Goal: Task Accomplishment & Management: Manage account settings

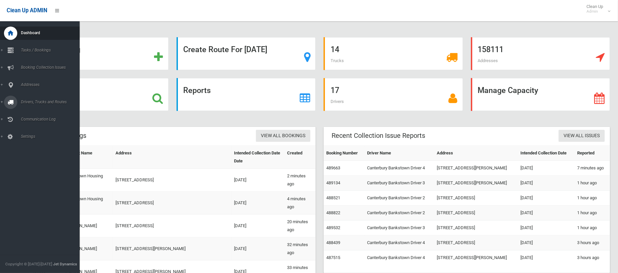
click at [43, 101] on span "Drivers, Trucks and Routes" at bounding box center [49, 102] width 61 height 5
click at [27, 143] on link "Routes" at bounding box center [40, 141] width 80 height 9
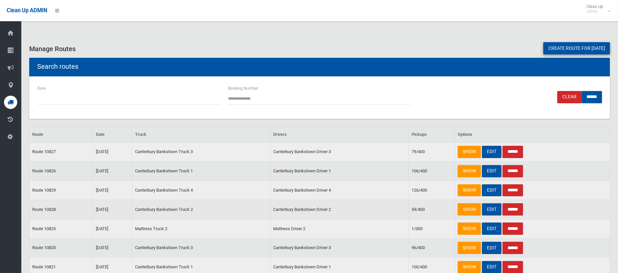
click at [492, 212] on link "EDIT" at bounding box center [492, 209] width 20 height 12
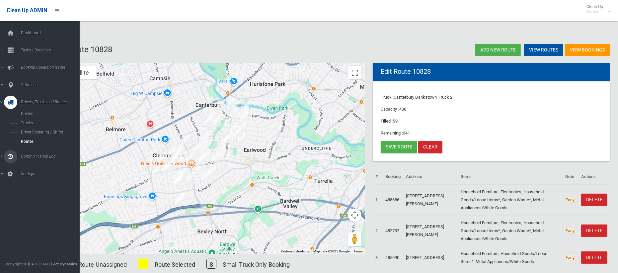
click at [29, 156] on span "Communication Log" at bounding box center [49, 156] width 61 height 5
click at [29, 131] on span "All Logs" at bounding box center [46, 131] width 55 height 5
click at [34, 65] on span "Booking Collection Issues" at bounding box center [49, 67] width 61 height 5
click at [34, 32] on span "Dashboard" at bounding box center [49, 33] width 61 height 5
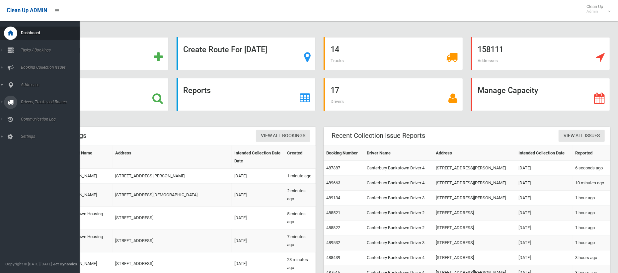
click at [36, 102] on span "Drivers, Trucks and Routes" at bounding box center [49, 102] width 61 height 5
click at [30, 140] on span "Routes" at bounding box center [46, 141] width 55 height 5
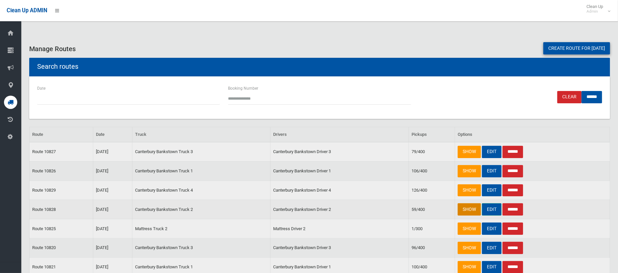
drag, startPoint x: 488, startPoint y: 208, endPoint x: 468, endPoint y: 209, distance: 20.6
click at [489, 209] on link "EDIT" at bounding box center [492, 209] width 20 height 12
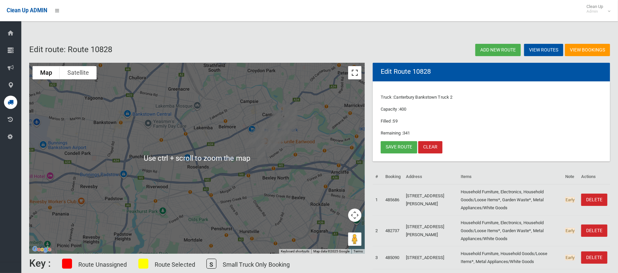
click at [355, 79] on div "Use ctrl + scroll to zoom the map Map Terrain Satellite Labels Keyboard shortcu…" at bounding box center [197, 158] width 336 height 191
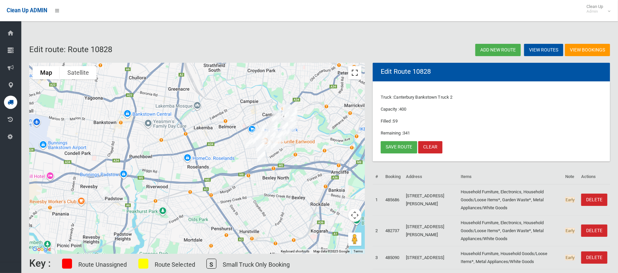
click at [355, 74] on button "Toggle fullscreen view" at bounding box center [354, 72] width 13 height 13
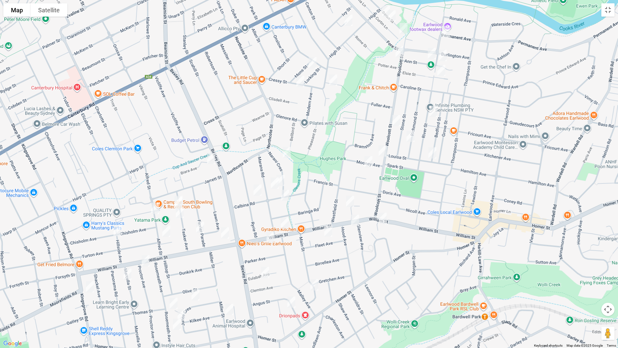
drag, startPoint x: 375, startPoint y: 173, endPoint x: 461, endPoint y: 84, distance: 123.5
click at [461, 84] on div at bounding box center [309, 174] width 618 height 348
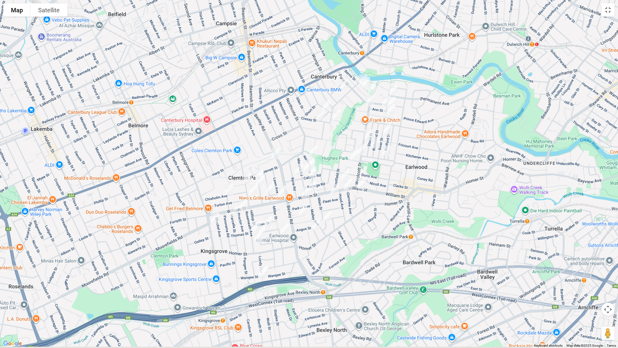
drag, startPoint x: 379, startPoint y: 201, endPoint x: 388, endPoint y: 184, distance: 18.9
click at [388, 184] on div at bounding box center [309, 174] width 618 height 348
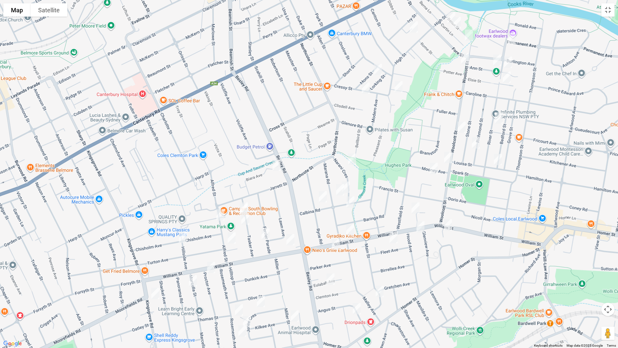
drag, startPoint x: 404, startPoint y: 167, endPoint x: 520, endPoint y: 209, distance: 122.9
click at [520, 209] on div at bounding box center [309, 174] width 618 height 348
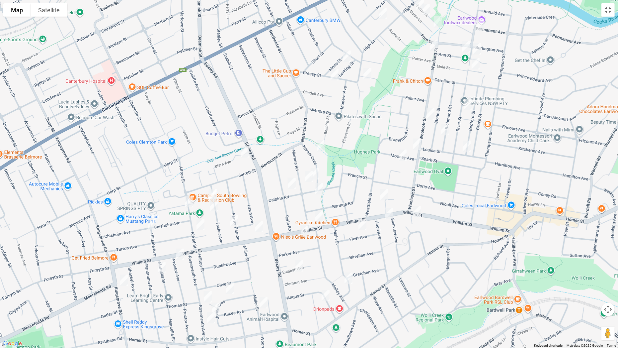
drag, startPoint x: 461, startPoint y: 276, endPoint x: 424, endPoint y: 260, distance: 39.9
click at [424, 260] on div at bounding box center [309, 174] width 618 height 348
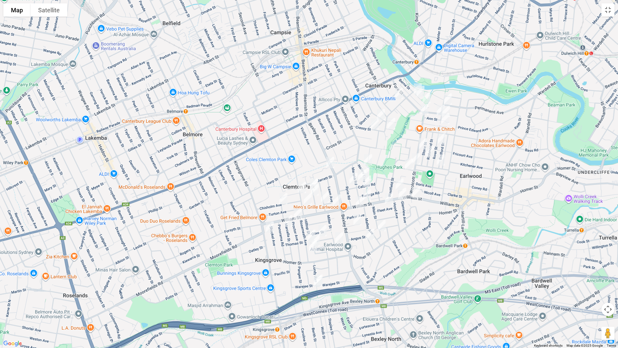
drag, startPoint x: 456, startPoint y: 221, endPoint x: 454, endPoint y: 197, distance: 24.3
click at [455, 197] on div at bounding box center [309, 174] width 618 height 348
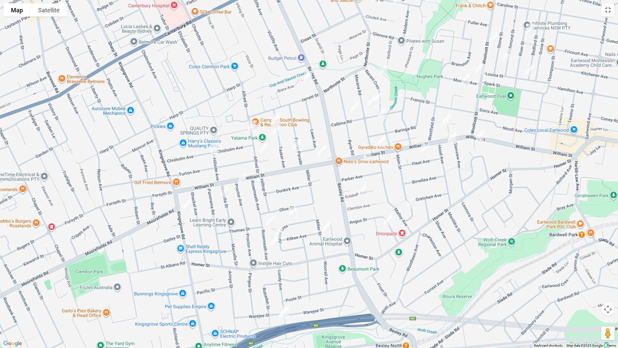
drag, startPoint x: 440, startPoint y: 186, endPoint x: 527, endPoint y: 155, distance: 92.4
click at [587, 119] on div at bounding box center [309, 174] width 618 height 348
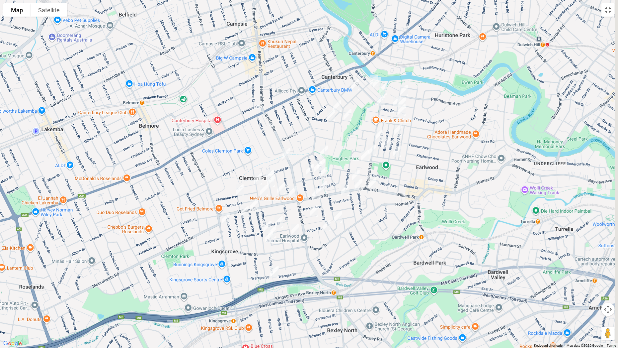
drag, startPoint x: 511, startPoint y: 175, endPoint x: 400, endPoint y: 195, distance: 112.8
click at [400, 195] on div at bounding box center [309, 174] width 618 height 348
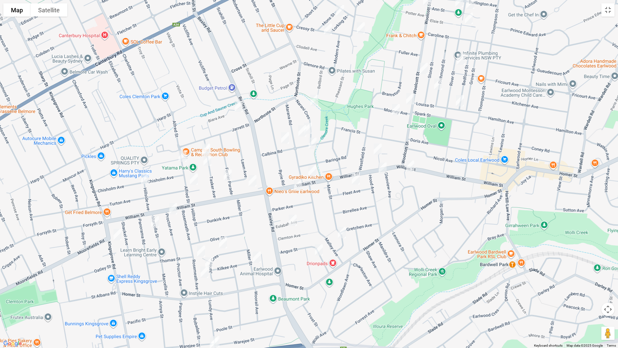
drag, startPoint x: 392, startPoint y: 184, endPoint x: 474, endPoint y: 150, distance: 88.0
click at [474, 151] on div at bounding box center [309, 174] width 618 height 348
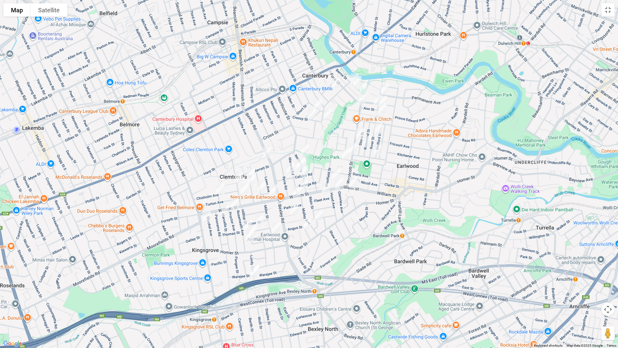
drag, startPoint x: 498, startPoint y: 106, endPoint x: 413, endPoint y: 153, distance: 97.2
click at [415, 154] on div at bounding box center [309, 174] width 618 height 348
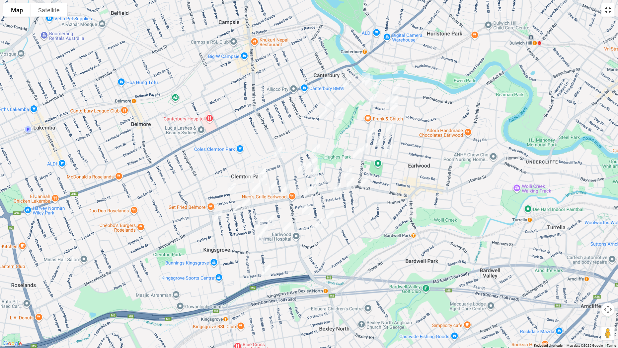
click at [609, 13] on button "Toggle fullscreen view" at bounding box center [608, 9] width 13 height 13
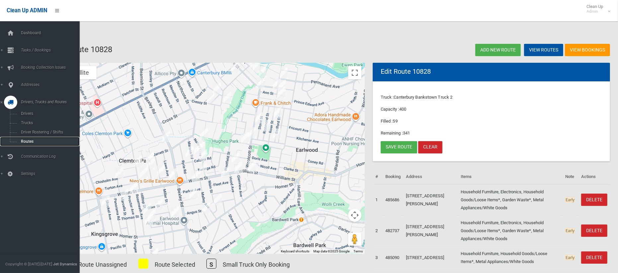
click at [29, 142] on span "Routes" at bounding box center [46, 141] width 55 height 5
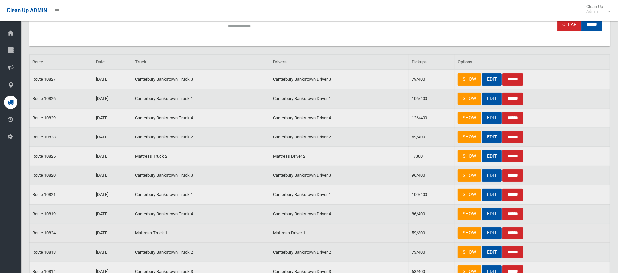
scroll to position [74, 0]
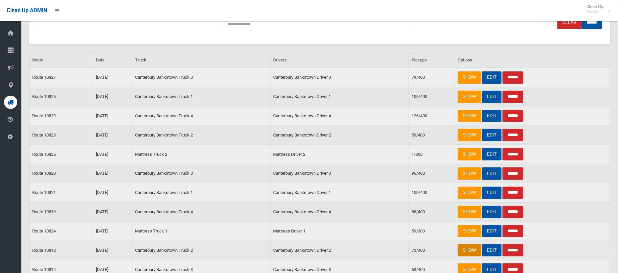
click at [469, 250] on link "SHOW" at bounding box center [469, 250] width 23 height 12
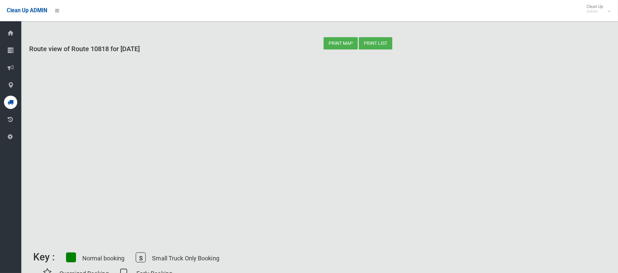
drag, startPoint x: 335, startPoint y: 123, endPoint x: 310, endPoint y: 191, distance: 72.7
click at [310, 191] on div at bounding box center [319, 151] width 581 height 191
drag, startPoint x: 245, startPoint y: 129, endPoint x: 167, endPoint y: 130, distance: 78.4
click at [167, 130] on div at bounding box center [319, 151] width 581 height 191
drag, startPoint x: 137, startPoint y: 106, endPoint x: 271, endPoint y: 150, distance: 140.9
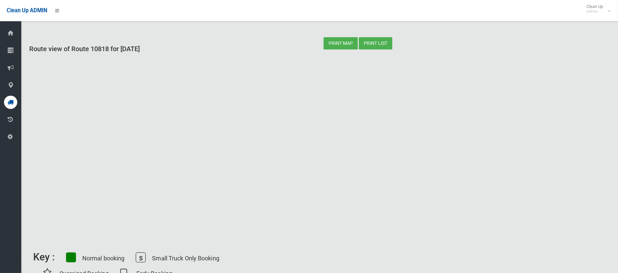
click at [279, 156] on div at bounding box center [319, 151] width 581 height 191
click at [346, 44] on button "Print map" at bounding box center [341, 43] width 34 height 12
click at [344, 47] on button "Print map" at bounding box center [341, 43] width 34 height 12
drag, startPoint x: 133, startPoint y: 63, endPoint x: 234, endPoint y: 137, distance: 125.9
click at [266, 152] on div at bounding box center [319, 151] width 581 height 191
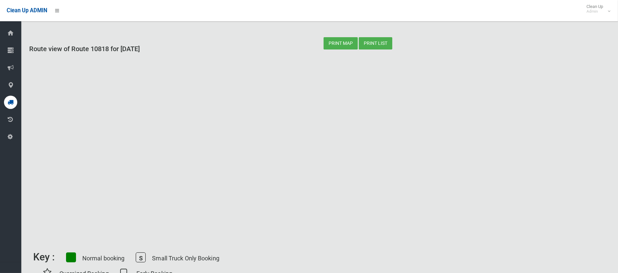
click at [234, 138] on div at bounding box center [319, 151] width 581 height 191
click at [166, 85] on div at bounding box center [319, 151] width 581 height 191
drag, startPoint x: 140, startPoint y: 47, endPoint x: 24, endPoint y: 48, distance: 116.2
click at [114, 58] on div at bounding box center [319, 151] width 581 height 191
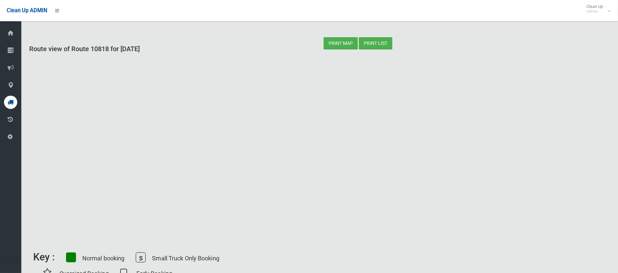
click at [137, 126] on div at bounding box center [319, 151] width 581 height 191
drag, startPoint x: 137, startPoint y: 126, endPoint x: 141, endPoint y: 132, distance: 7.1
click at [137, 127] on div at bounding box center [319, 151] width 581 height 191
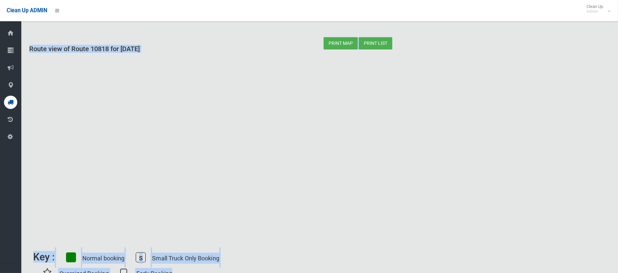
drag, startPoint x: 99, startPoint y: 77, endPoint x: 108, endPoint y: -52, distance: 129.8
click at [108, 0] on html "Clean Up ADMIN Clean Up Admin Logout Route view of Route 10818 for 09/10/2025 P…" at bounding box center [309, 136] width 618 height 273
click at [337, 40] on button "Print map" at bounding box center [341, 43] width 34 height 12
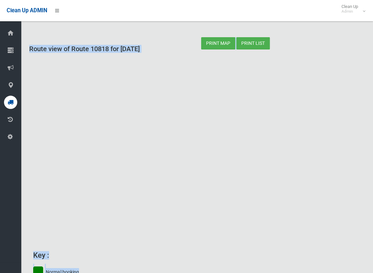
click at [338, 44] on div "Print map Print list" at bounding box center [283, 43] width 172 height 12
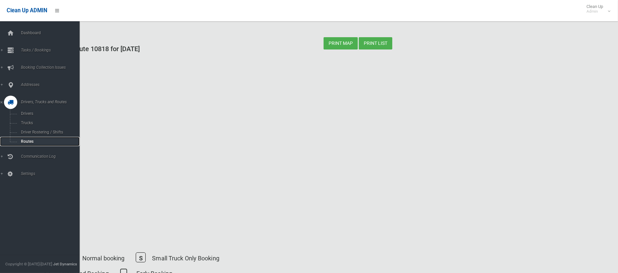
click at [27, 139] on span "Routes" at bounding box center [46, 141] width 55 height 5
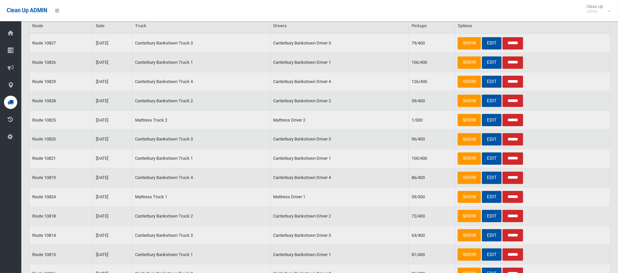
scroll to position [125, 0]
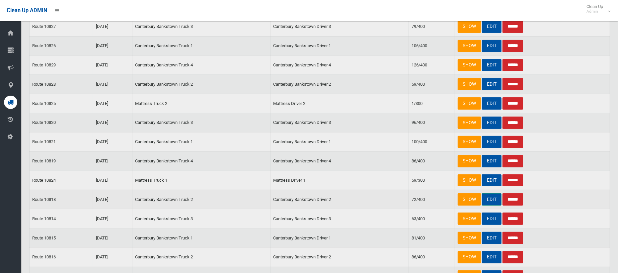
click at [492, 198] on link "EDIT" at bounding box center [492, 199] width 20 height 12
click at [487, 197] on link "EDIT" at bounding box center [492, 199] width 20 height 12
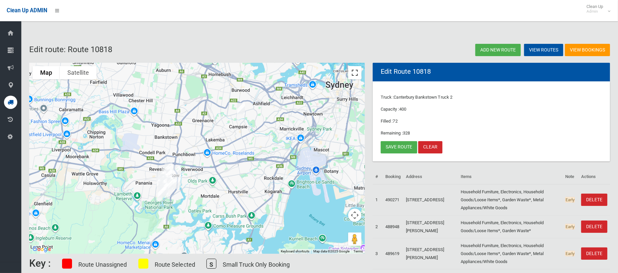
click at [357, 76] on button "Toggle fullscreen view" at bounding box center [354, 72] width 13 height 13
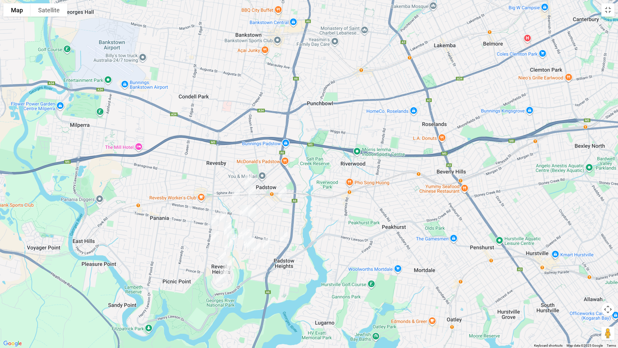
click at [249, 178] on img "95 Doyle Road, REVESBY NSW 2212" at bounding box center [248, 180] width 13 height 17
drag, startPoint x: 285, startPoint y: 237, endPoint x: 259, endPoint y: 258, distance: 33.8
click at [284, 237] on img "17 Berrima Avenue, PADSTOW NSW 2211" at bounding box center [284, 237] width 13 height 17
click at [305, 213] on button "Close" at bounding box center [298, 215] width 16 height 16
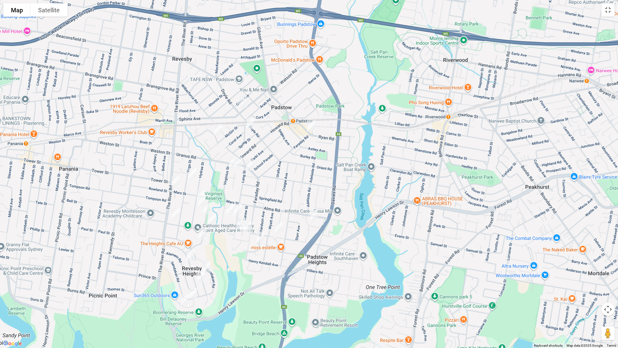
drag, startPoint x: 308, startPoint y: 289, endPoint x: 319, endPoint y: 267, distance: 24.1
click at [319, 267] on div at bounding box center [309, 174] width 618 height 348
click at [608, 11] on button "Toggle fullscreen view" at bounding box center [608, 9] width 13 height 13
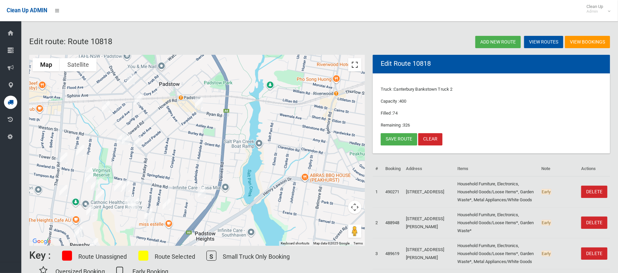
scroll to position [9, 0]
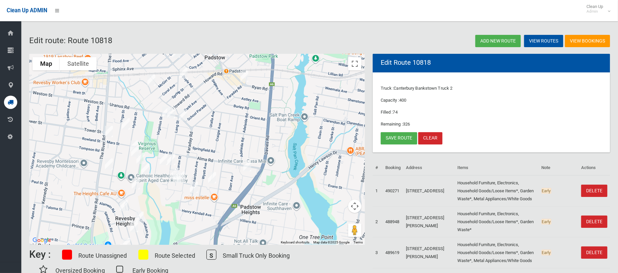
drag, startPoint x: 211, startPoint y: 149, endPoint x: 255, endPoint y: 128, distance: 48.6
click at [255, 128] on div at bounding box center [197, 149] width 336 height 191
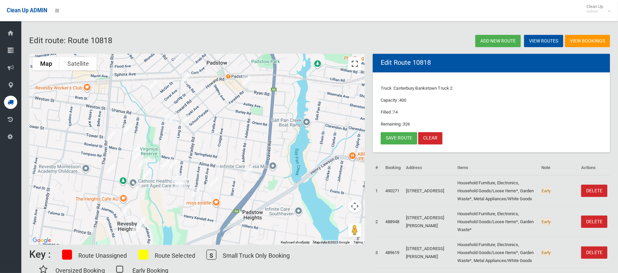
click at [353, 63] on button "Toggle fullscreen view" at bounding box center [354, 63] width 13 height 13
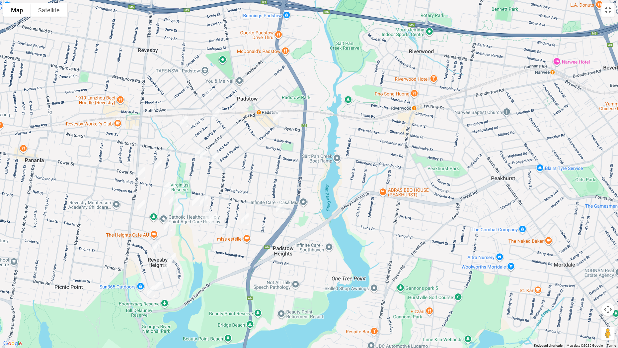
drag, startPoint x: 434, startPoint y: 127, endPoint x: 302, endPoint y: 164, distance: 137.5
click at [302, 164] on div at bounding box center [309, 174] width 618 height 348
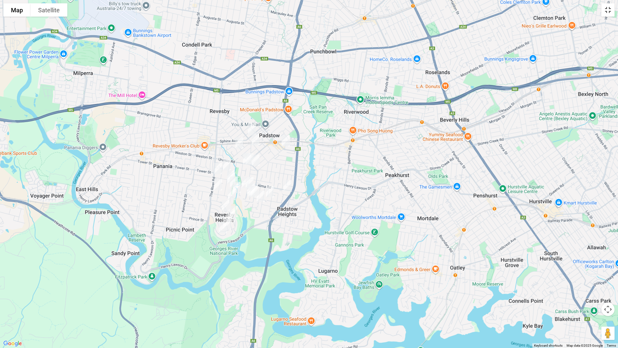
click at [609, 15] on button "Toggle fullscreen view" at bounding box center [608, 9] width 13 height 13
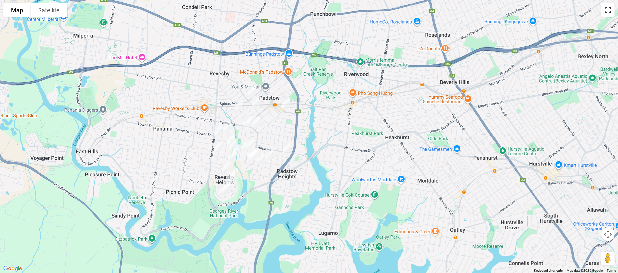
scroll to position [4, 0]
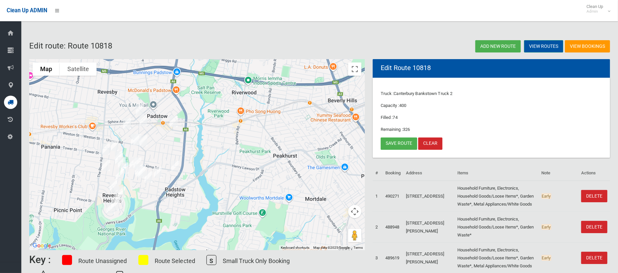
click at [543, 47] on link "View Routes" at bounding box center [543, 46] width 39 height 12
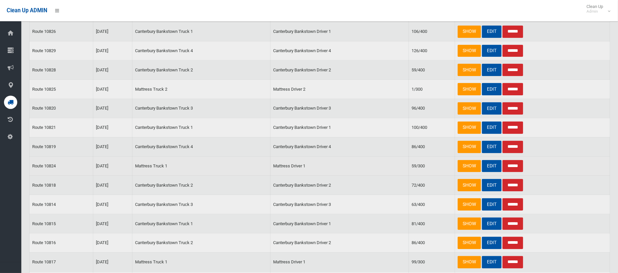
scroll to position [140, 0]
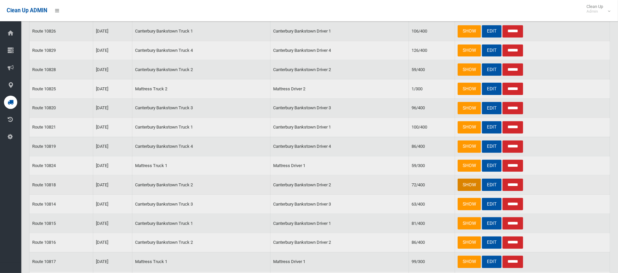
click at [464, 184] on link "SHOW" at bounding box center [469, 185] width 23 height 12
click at [492, 243] on link "EDIT" at bounding box center [492, 242] width 20 height 12
click at [490, 183] on link "EDIT" at bounding box center [492, 185] width 20 height 12
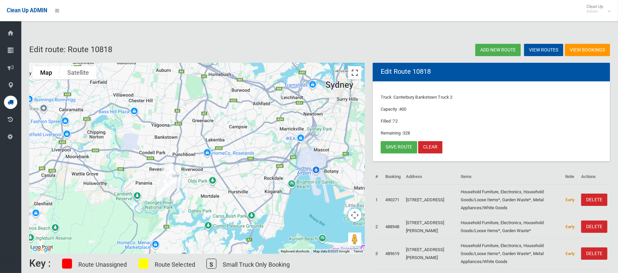
click at [356, 71] on button "Toggle fullscreen view" at bounding box center [354, 72] width 13 height 13
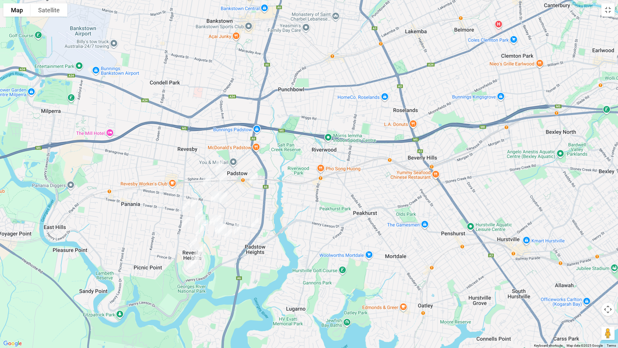
click at [220, 164] on img "95 Doyle Road, REVESBY NSW 2212" at bounding box center [219, 166] width 13 height 17
click at [257, 222] on img "17 Berrima Avenue, PADSTOW NSW 2211" at bounding box center [255, 223] width 13 height 17
click at [607, 12] on button "Toggle fullscreen view" at bounding box center [608, 9] width 13 height 13
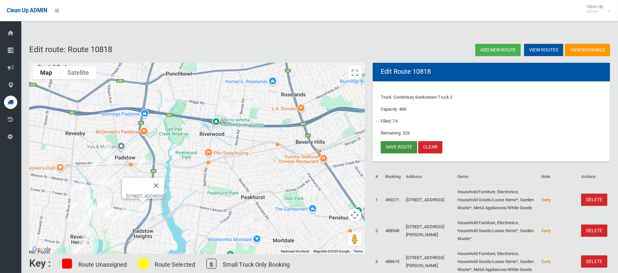
click at [400, 150] on link "Save route" at bounding box center [399, 147] width 37 height 12
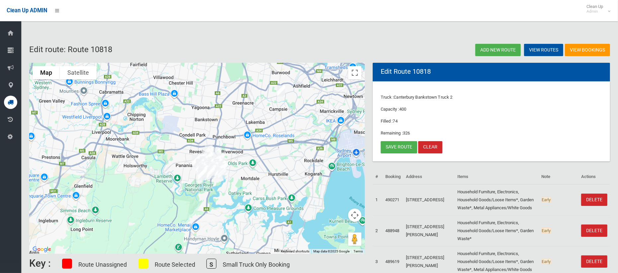
drag, startPoint x: 211, startPoint y: 192, endPoint x: 249, endPoint y: 174, distance: 42.8
click at [249, 174] on div at bounding box center [197, 158] width 336 height 191
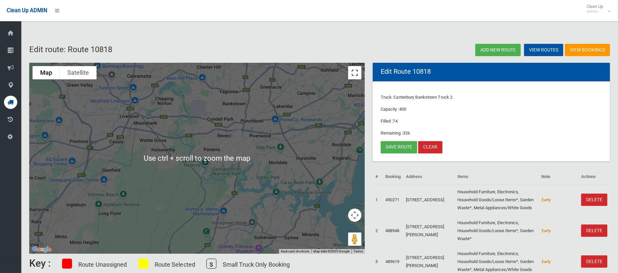
click at [355, 78] on button "Toggle fullscreen view" at bounding box center [354, 72] width 13 height 13
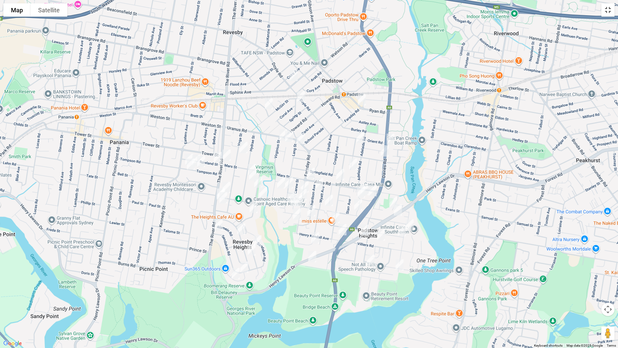
click at [608, 9] on button "Toggle fullscreen view" at bounding box center [608, 9] width 13 height 13
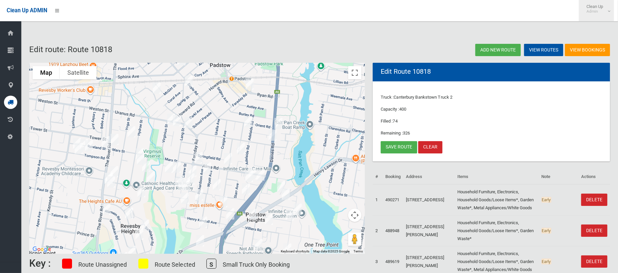
click at [604, 7] on span "Clean Up Admin" at bounding box center [596, 9] width 27 height 10
click at [599, 32] on link "Logout" at bounding box center [596, 28] width 35 height 11
